Goal: Transaction & Acquisition: Book appointment/travel/reservation

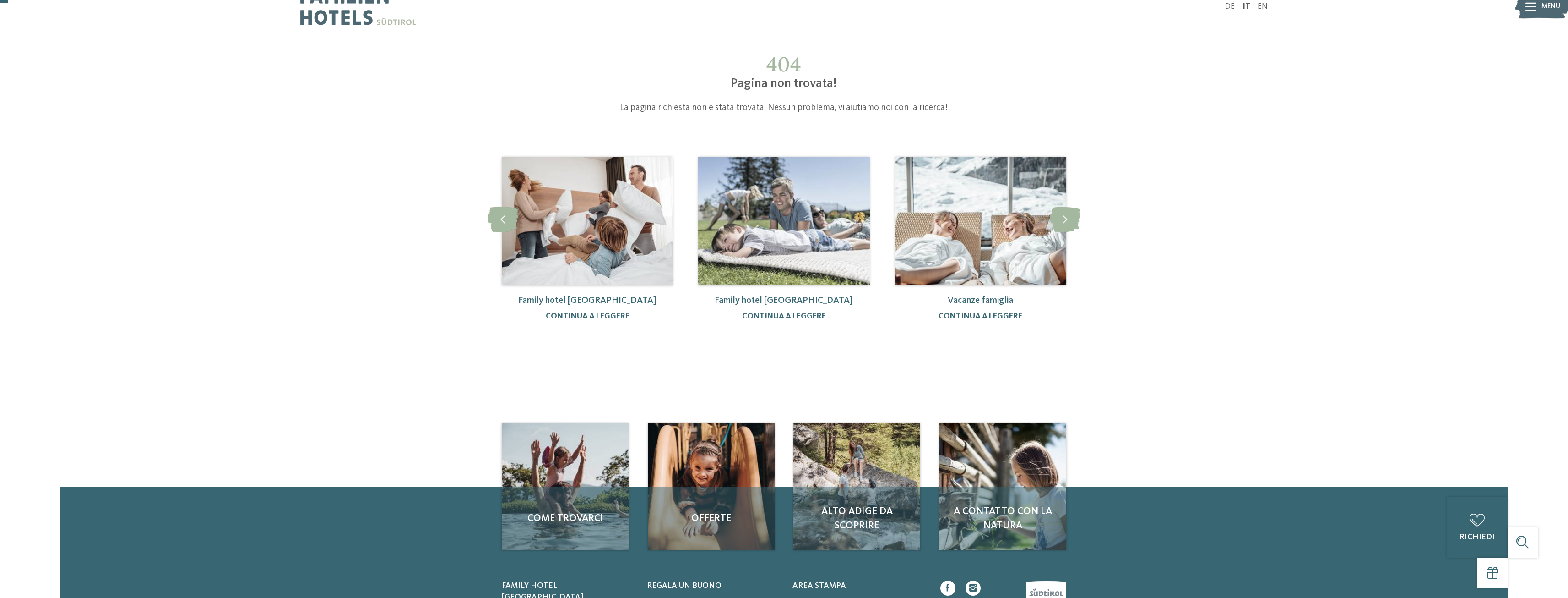
scroll to position [1, 0]
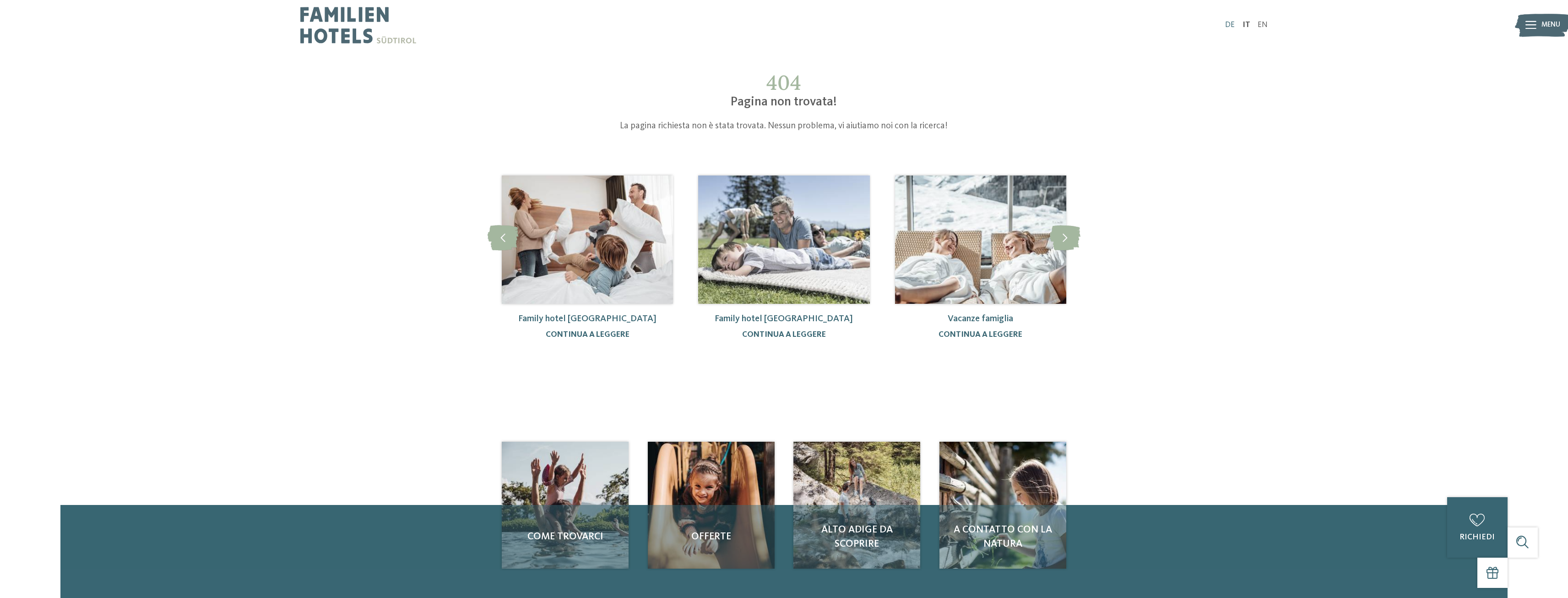
click at [1228, 24] on link "DE" at bounding box center [1230, 25] width 10 height 8
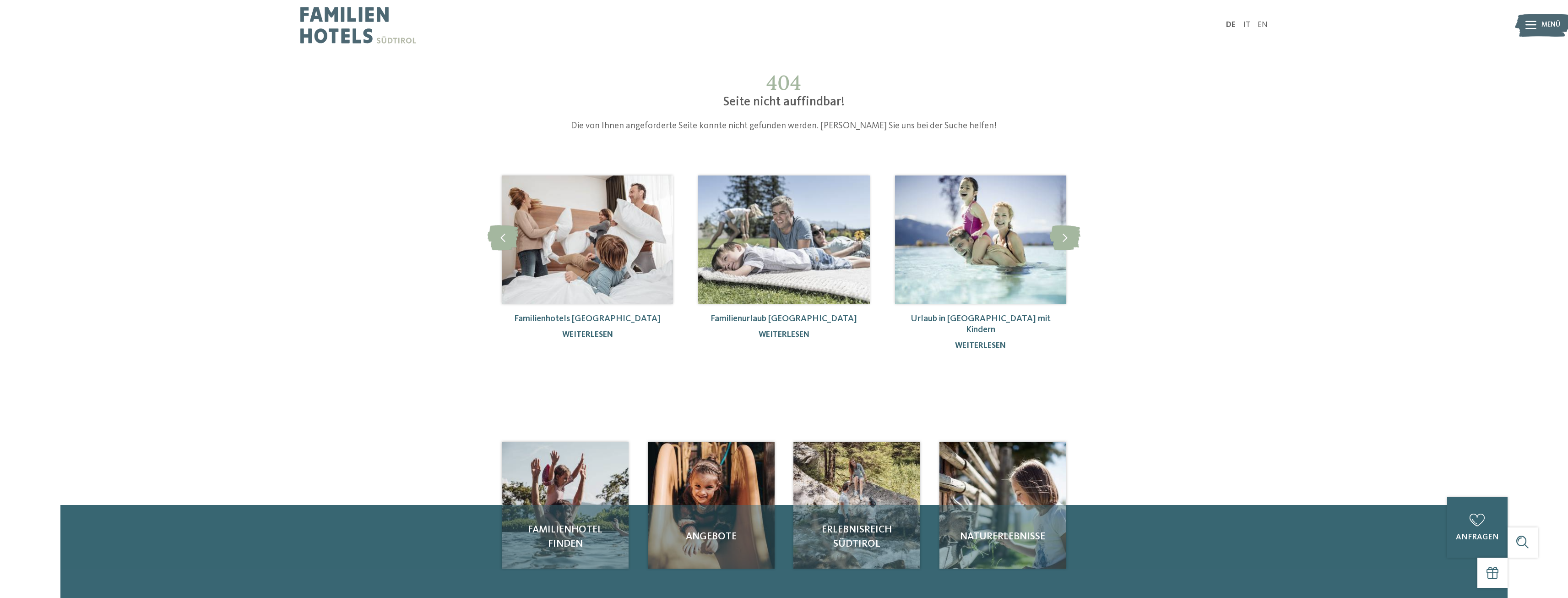
click at [351, 33] on img at bounding box center [358, 25] width 116 height 50
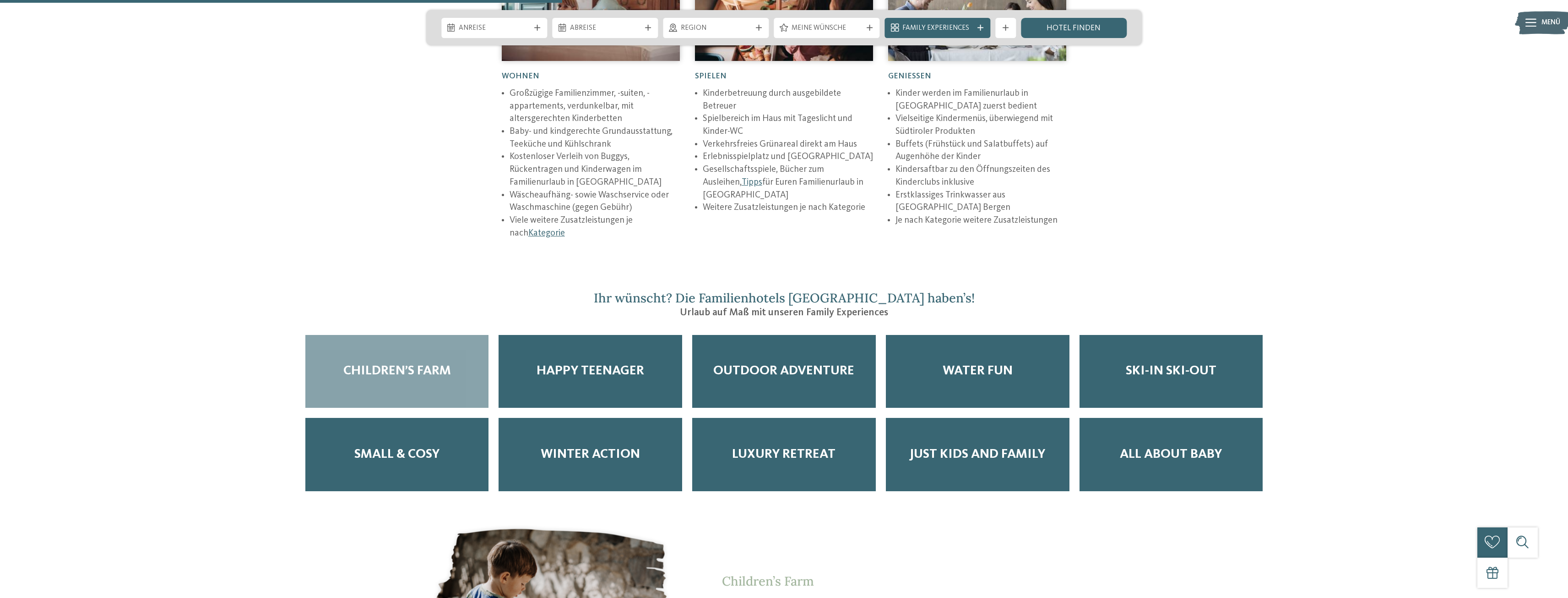
scroll to position [1695, 0]
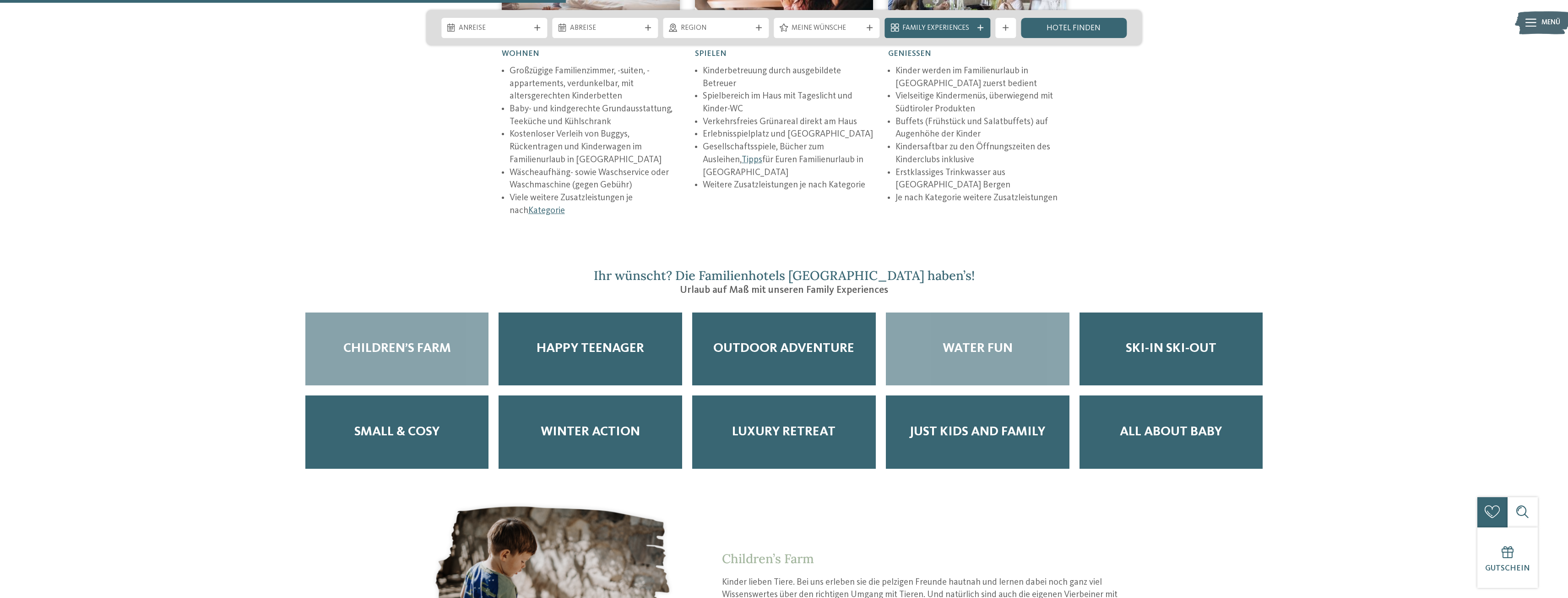
click at [1002, 341] on span "Water Fun" at bounding box center [977, 349] width 70 height 16
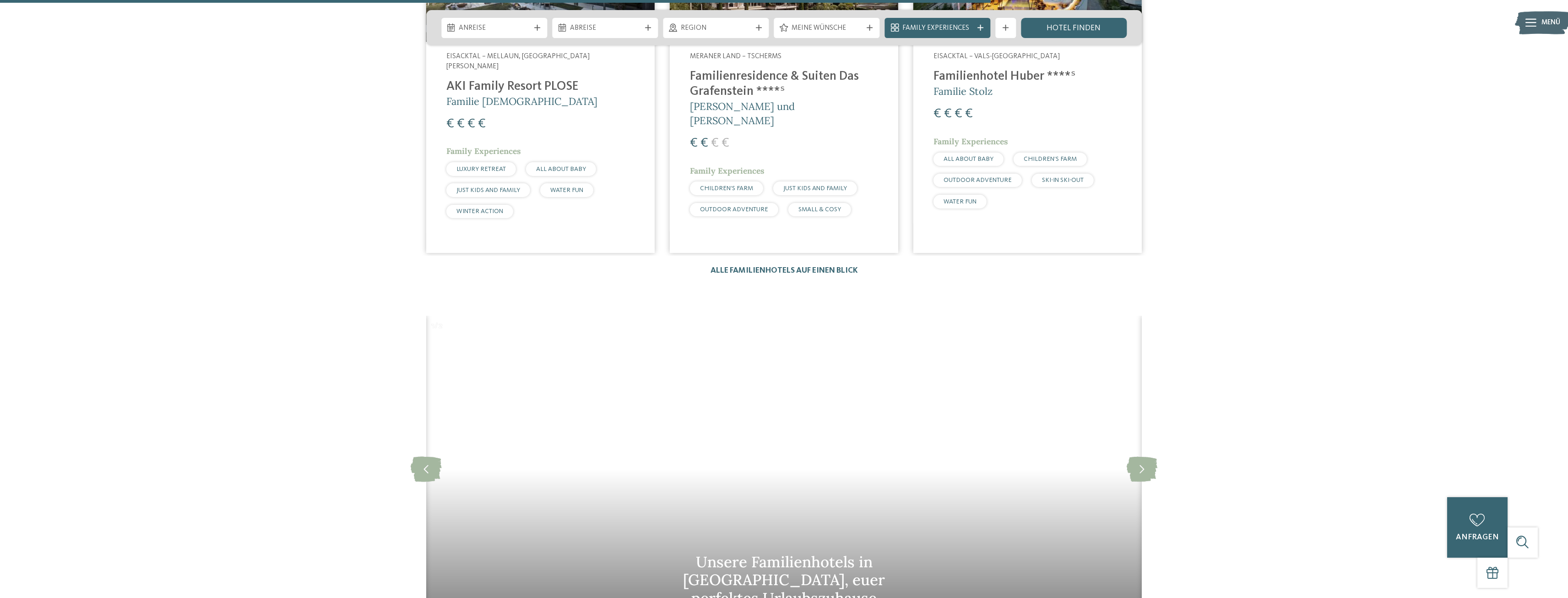
scroll to position [2794, 0]
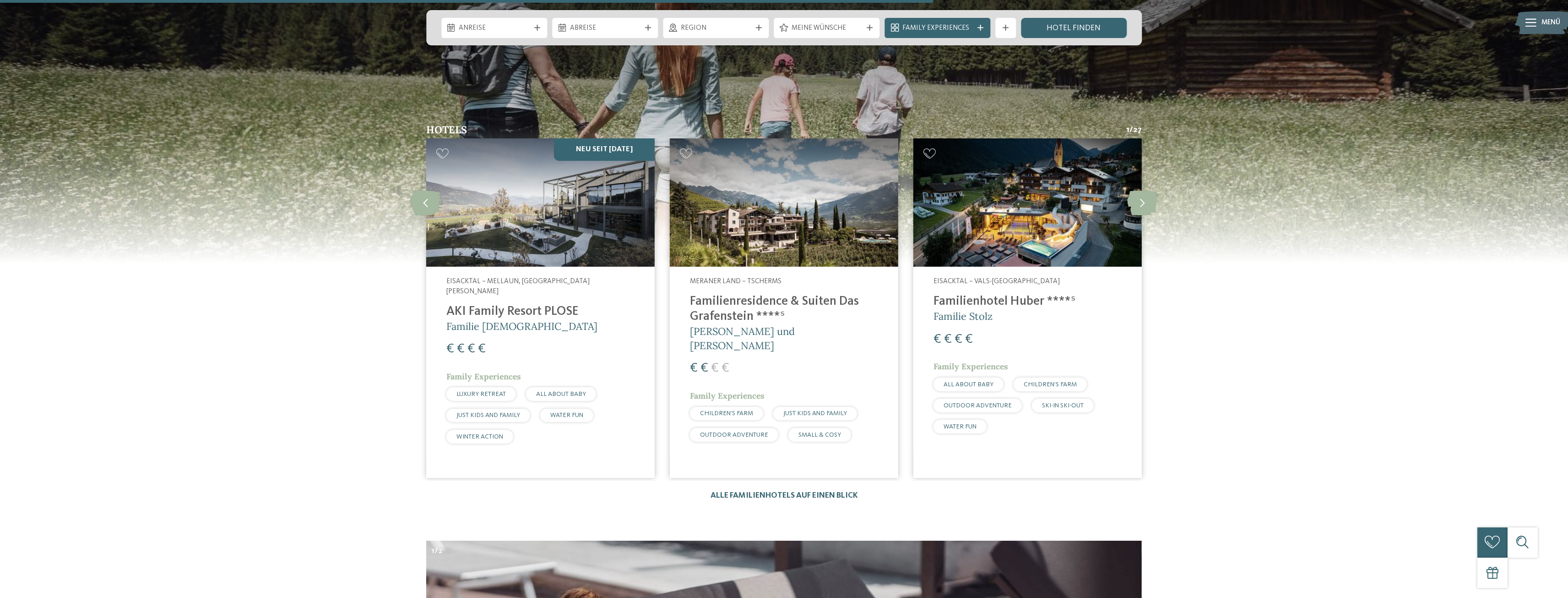
click at [741, 294] on h4 "Familienresidence & Suiten Das Grafenstein ****ˢ" at bounding box center [784, 308] width 188 height 30
click at [1142, 190] on icon at bounding box center [1143, 203] width 31 height 25
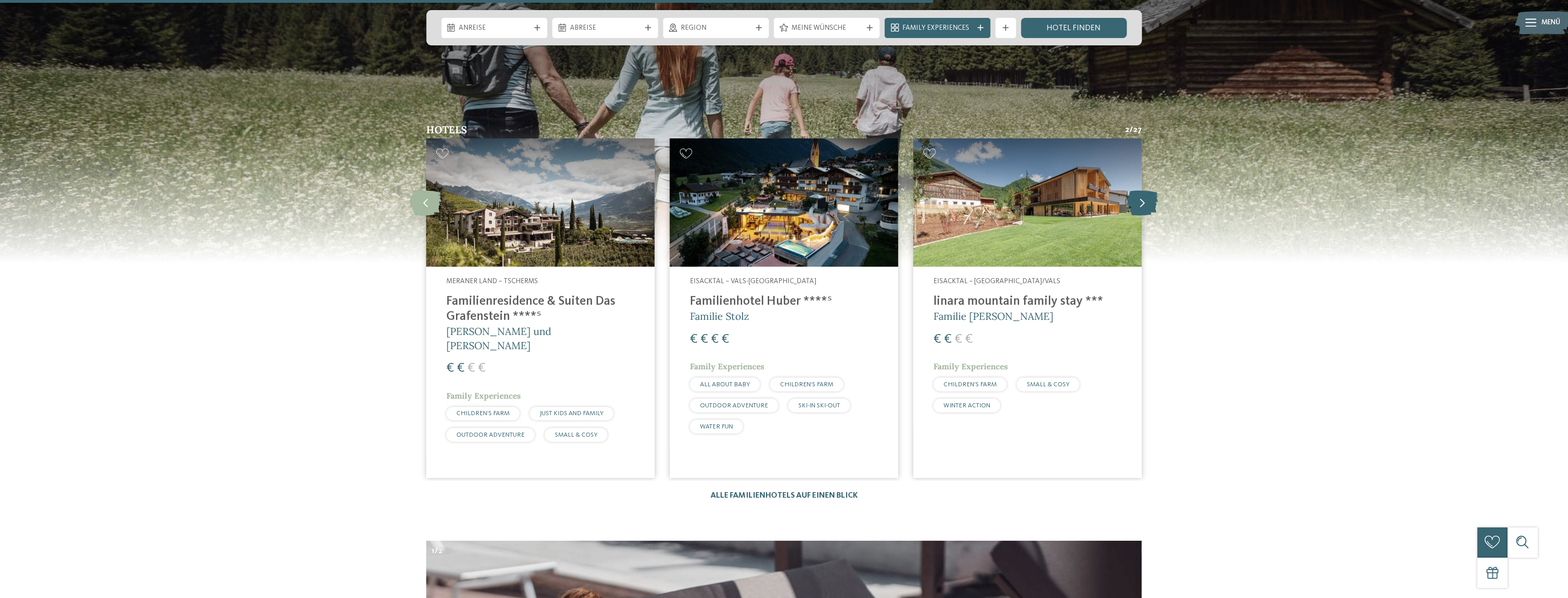
click at [1142, 190] on icon at bounding box center [1143, 203] width 31 height 25
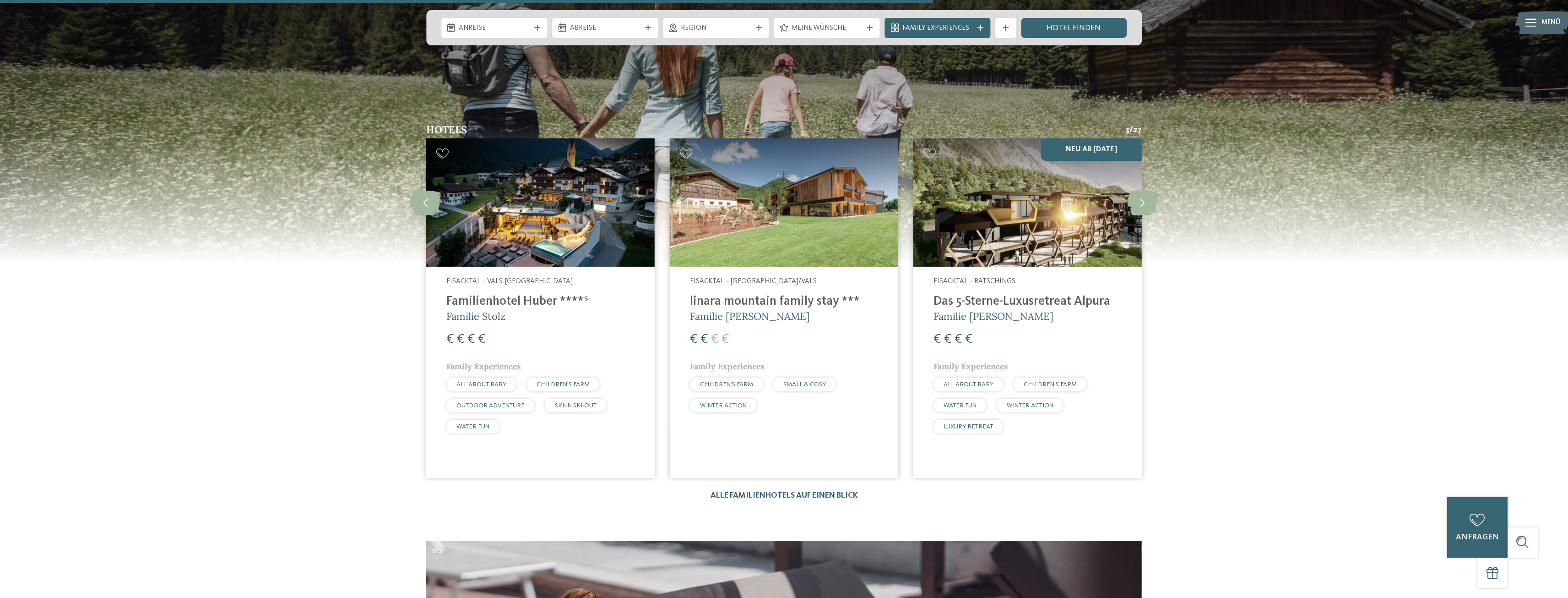
click at [1037, 195] on img at bounding box center [1028, 203] width 229 height 129
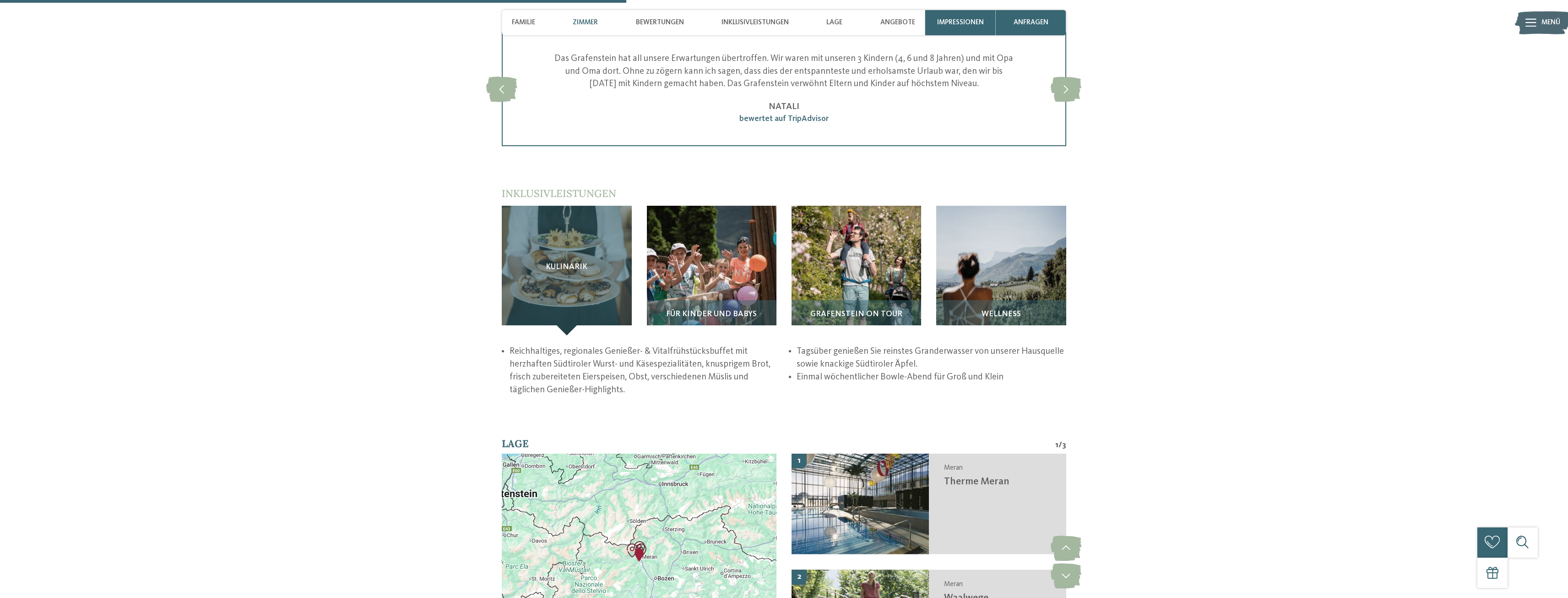
scroll to position [1237, 0]
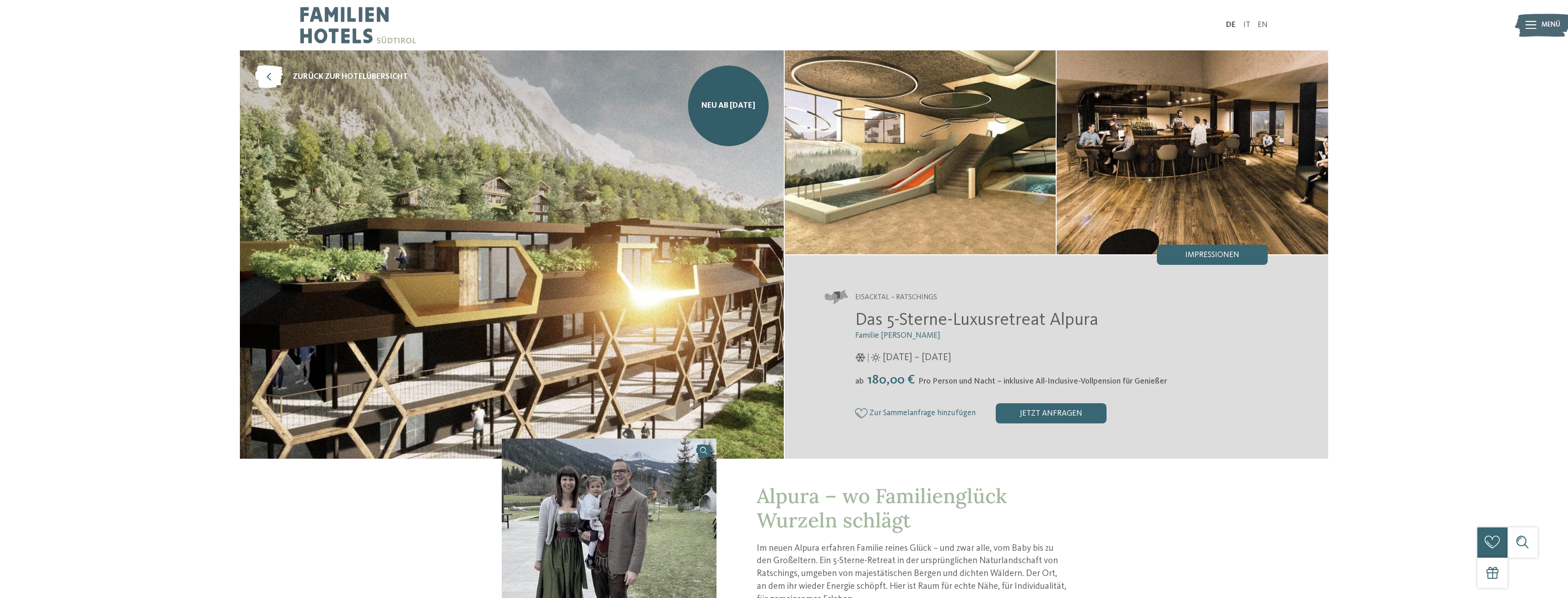
click at [972, 181] on img at bounding box center [920, 152] width 271 height 204
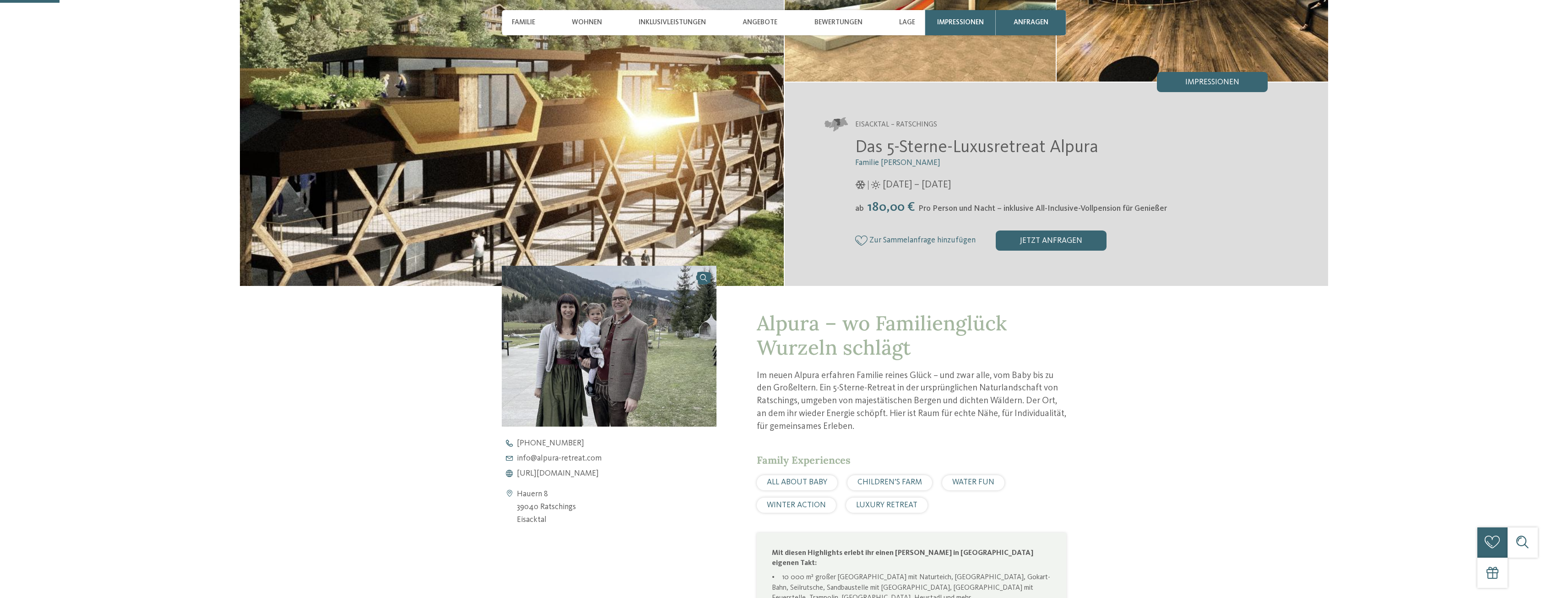
scroll to position [183, 0]
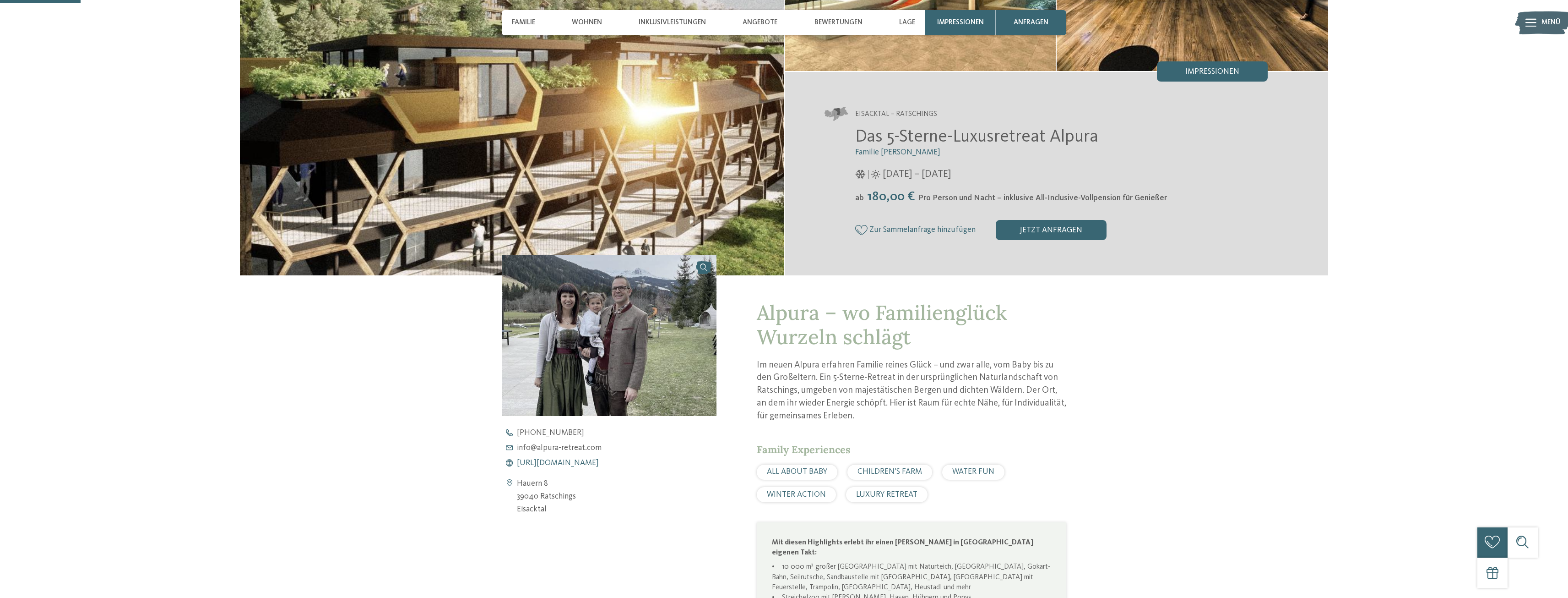
click at [558, 464] on span "[URL][DOMAIN_NAME]" at bounding box center [558, 463] width 82 height 9
